Goal: Task Accomplishment & Management: Manage account settings

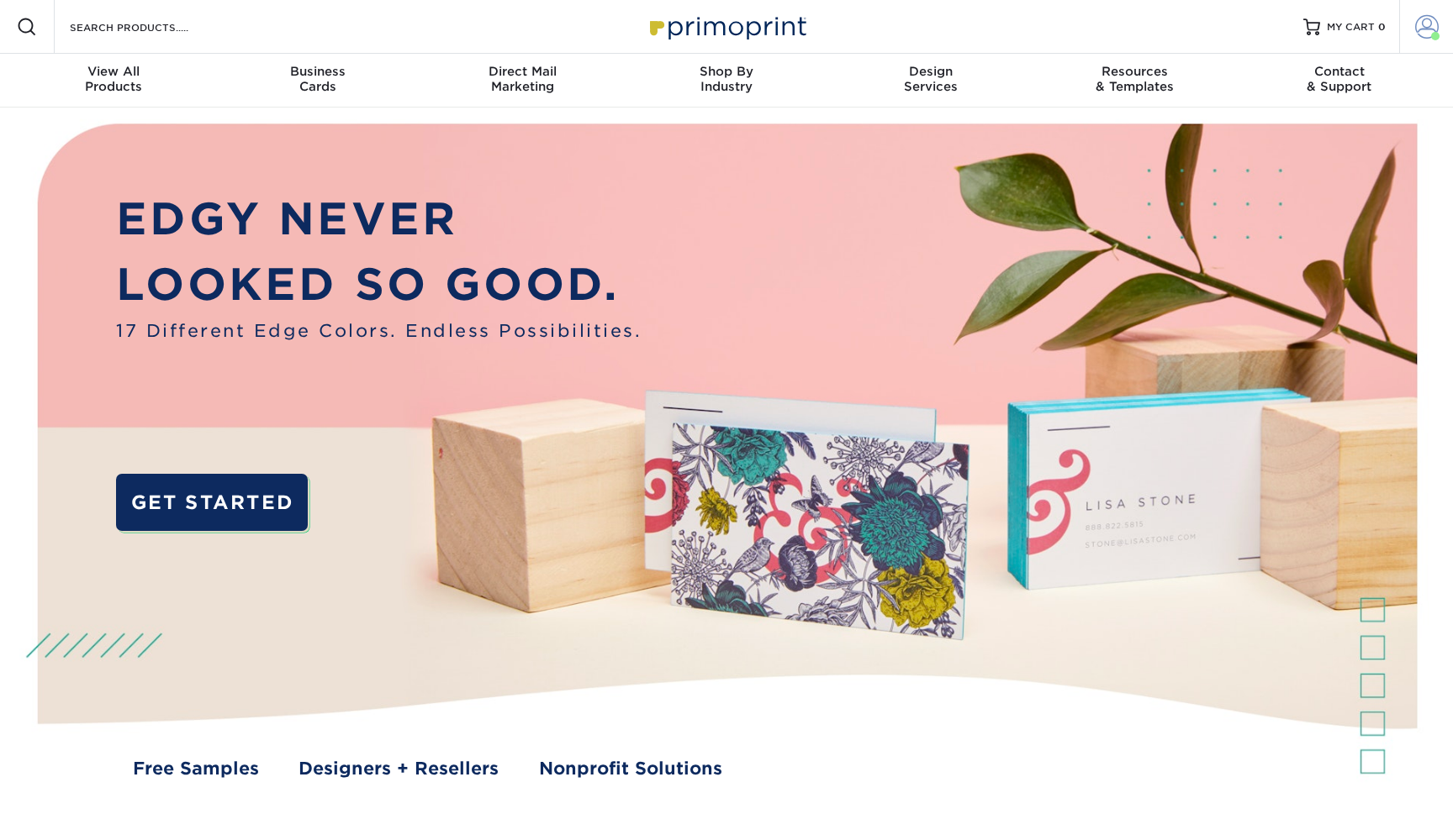
click at [1430, 25] on span at bounding box center [1426, 27] width 24 height 24
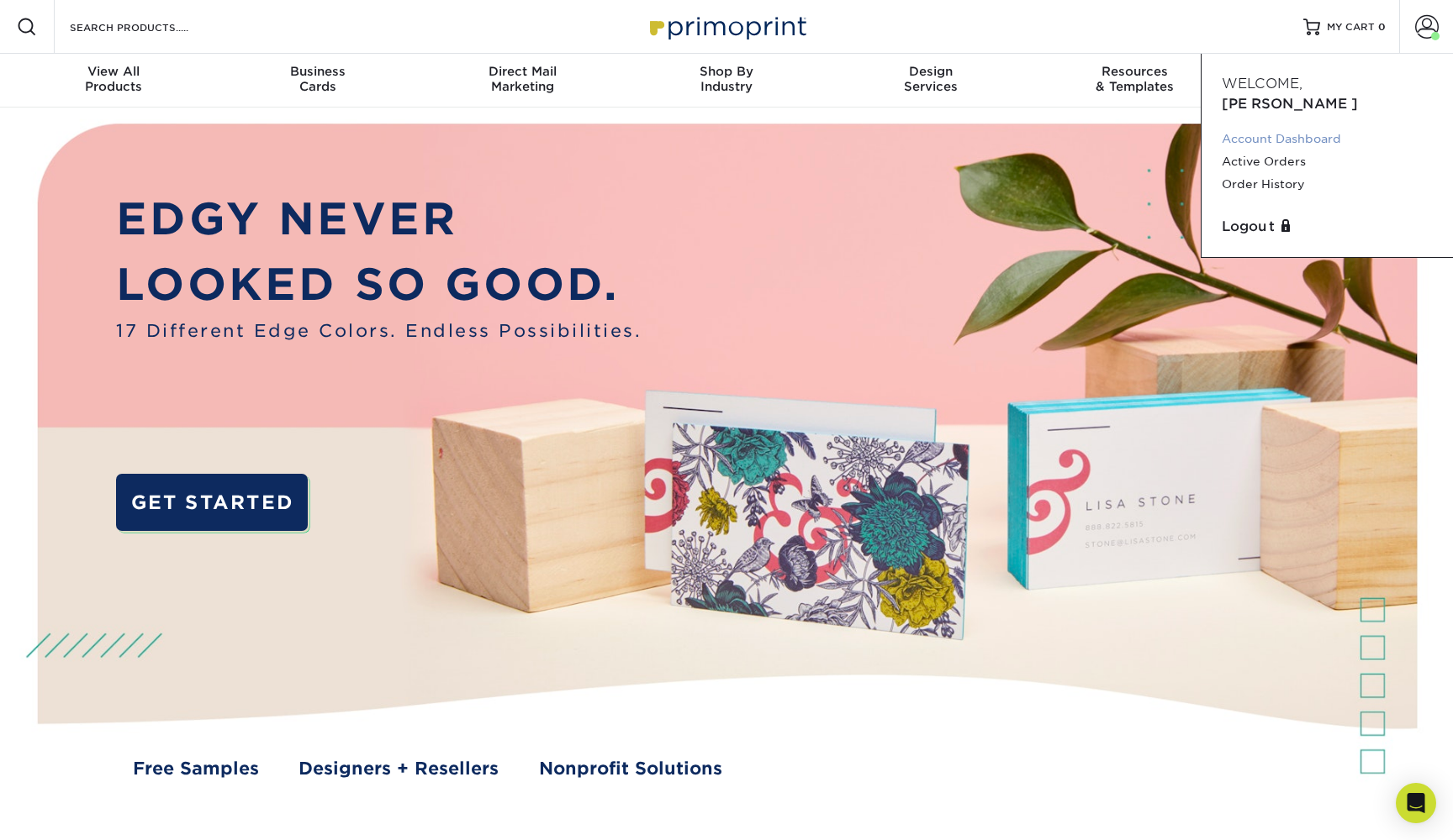
click at [1289, 128] on link "Account Dashboard" at bounding box center [1326, 139] width 211 height 23
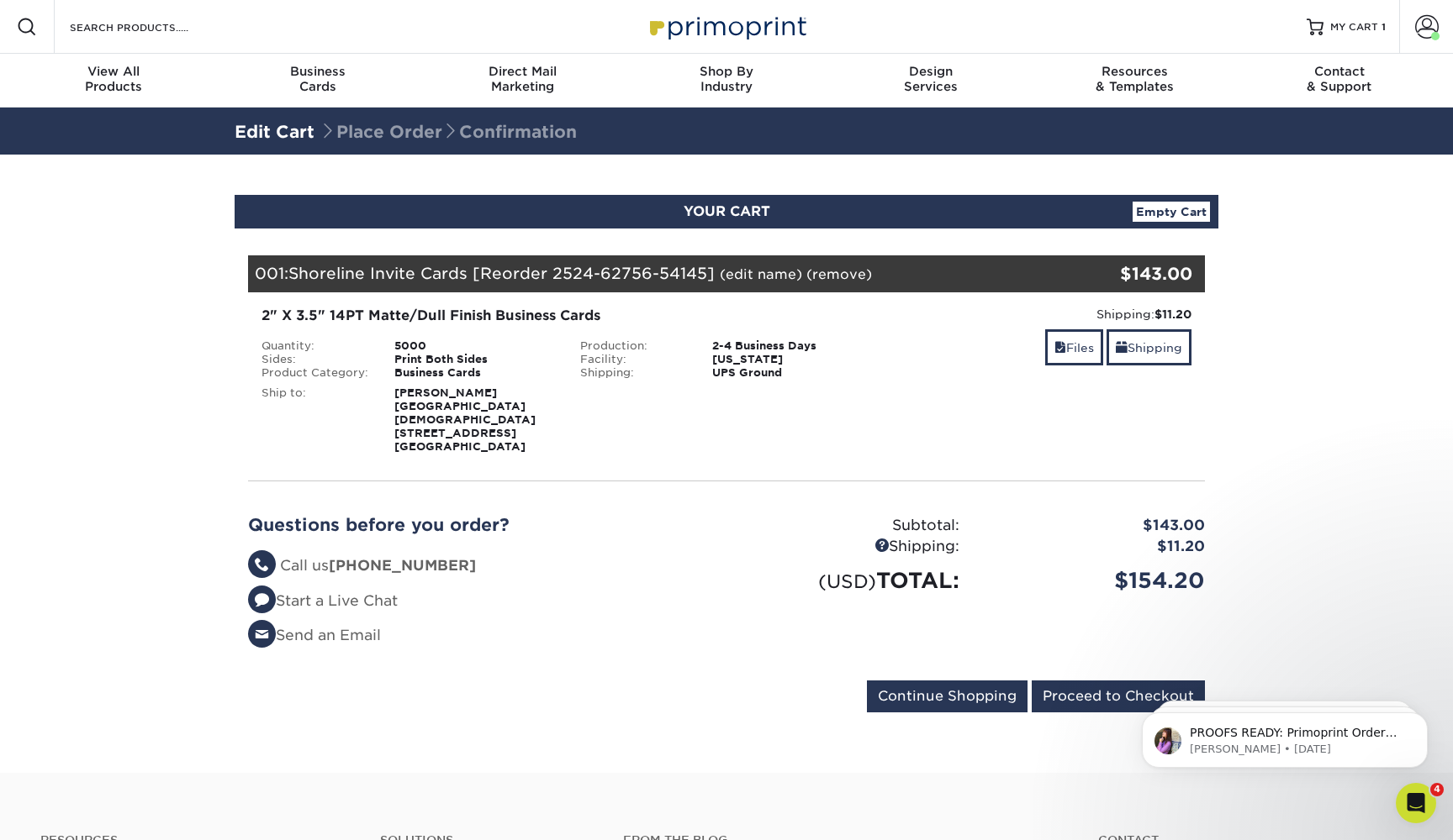
click at [608, 400] on div "Blind Ship:" at bounding box center [727, 417] width 318 height 74
click at [465, 348] on div "5000" at bounding box center [474, 346] width 186 height 13
click at [928, 681] on input "Continue Shopping" at bounding box center [947, 697] width 161 height 32
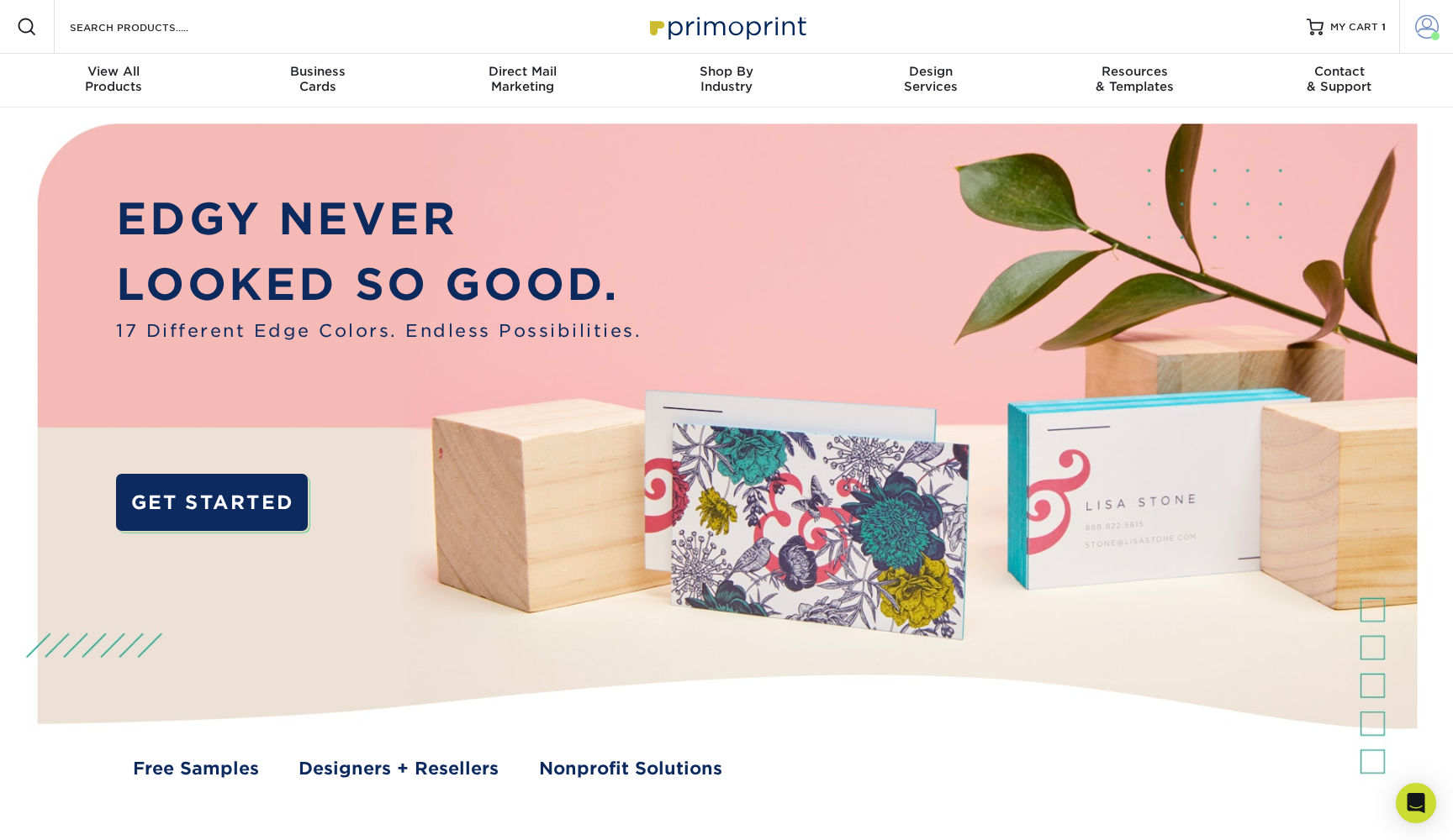
click at [1428, 12] on link "Account" at bounding box center [1425, 27] width 53 height 53
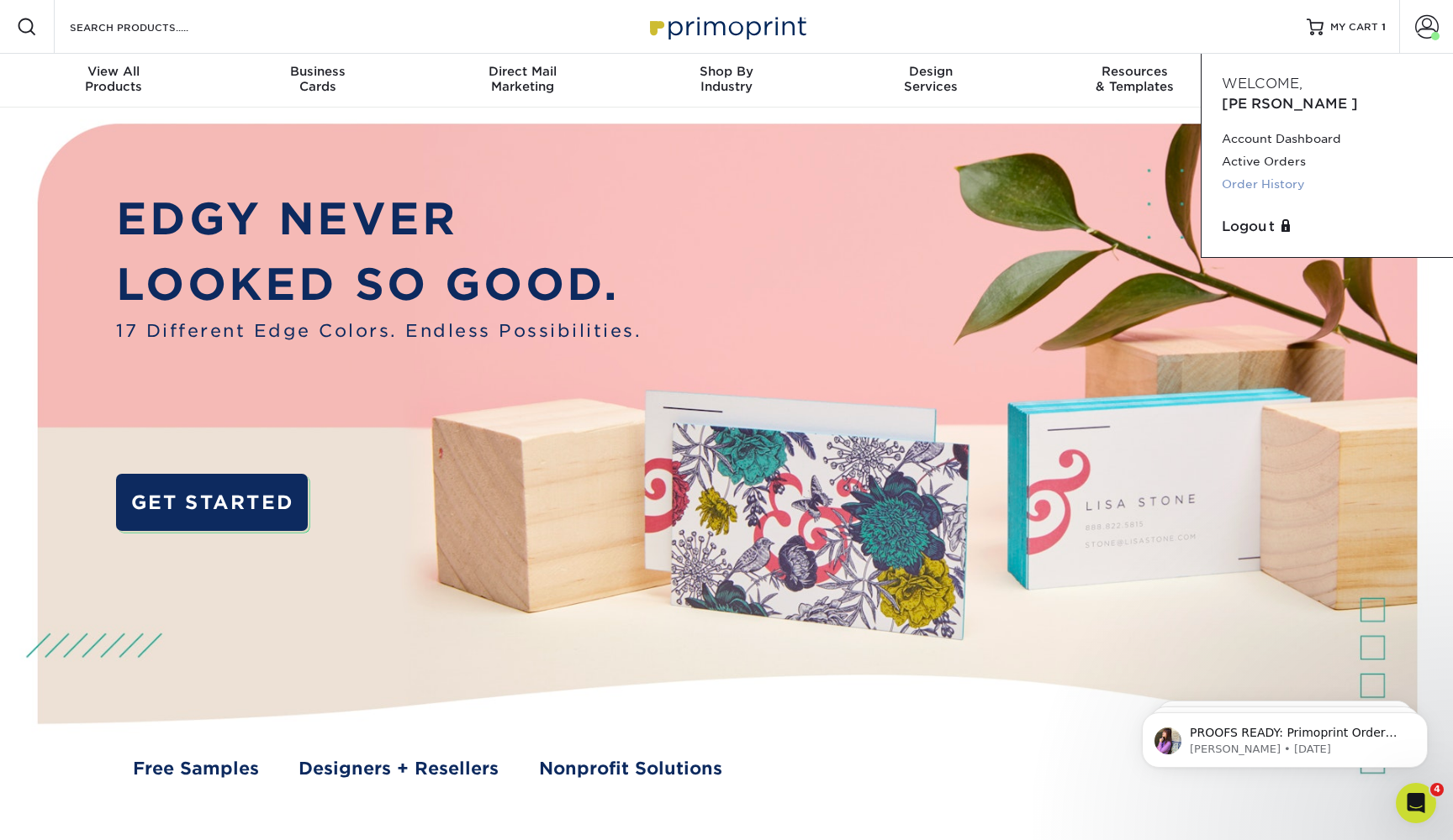
click at [1271, 173] on link "Order History" at bounding box center [1326, 185] width 211 height 23
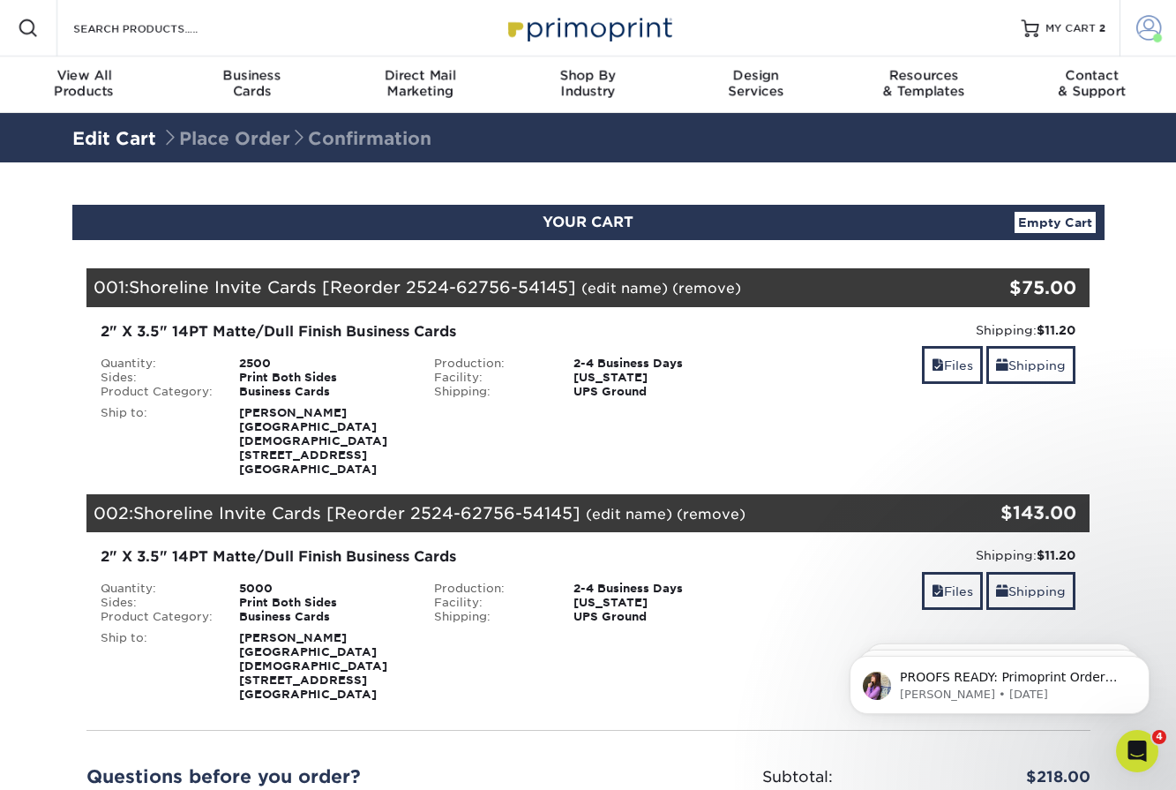
click at [1152, 26] on span at bounding box center [1148, 28] width 25 height 25
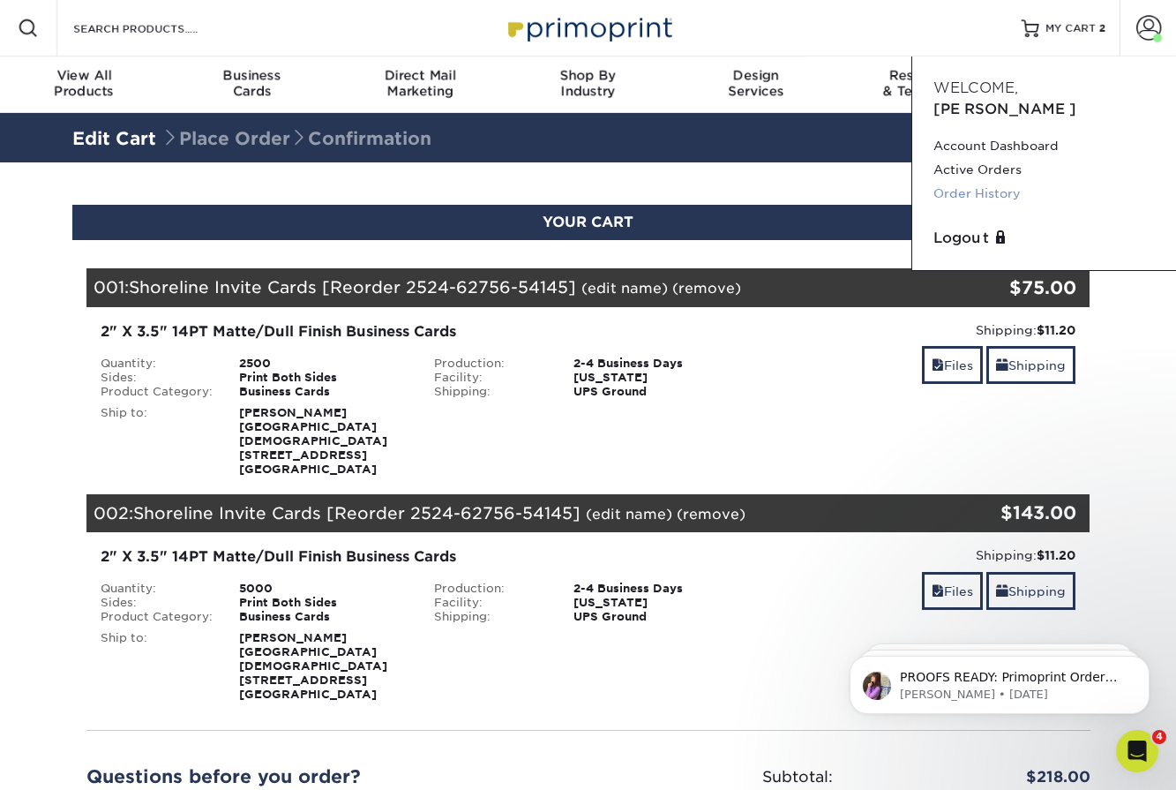
click at [1004, 182] on link "Order History" at bounding box center [1043, 194] width 221 height 24
